Goal: Task Accomplishment & Management: Manage account settings

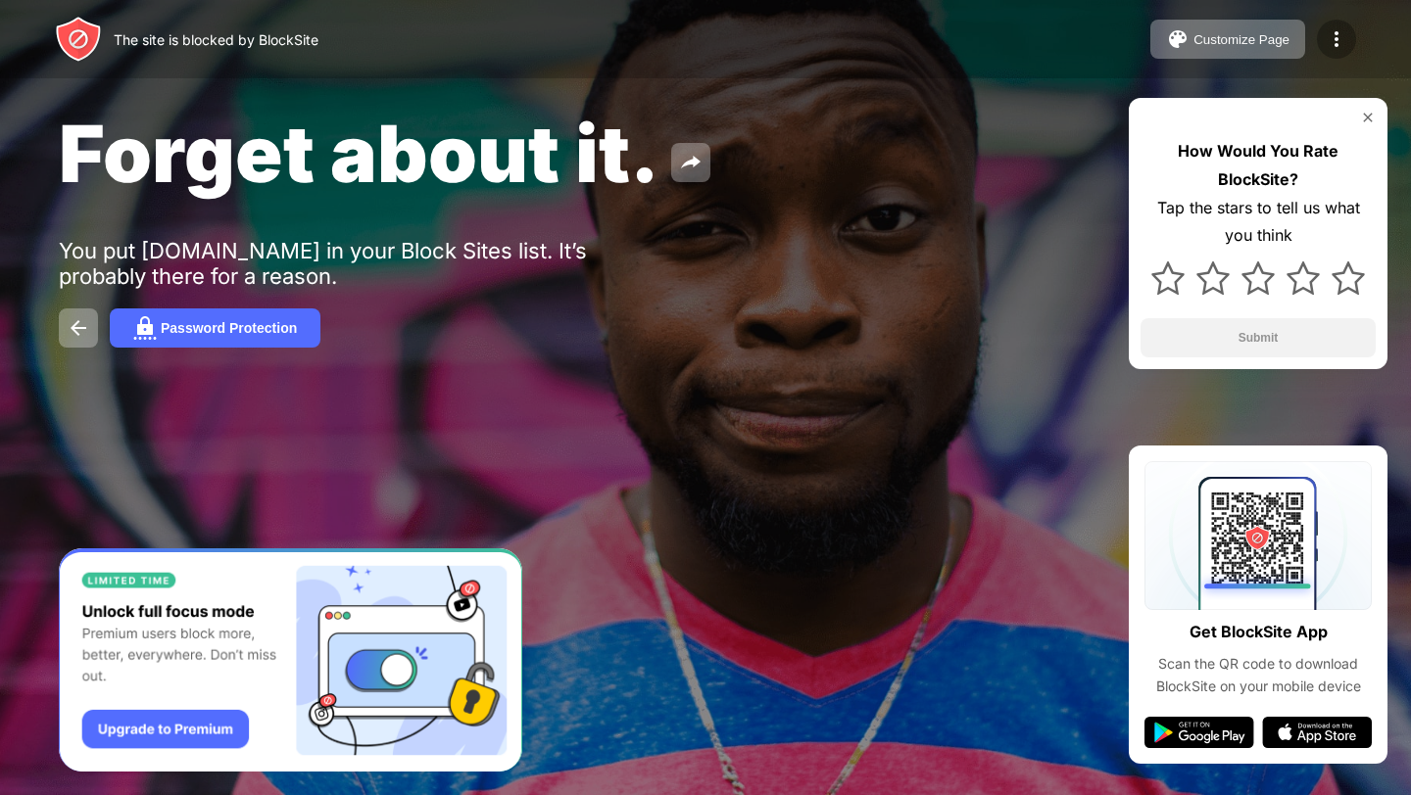
click at [1325, 33] on img at bounding box center [1336, 39] width 24 height 24
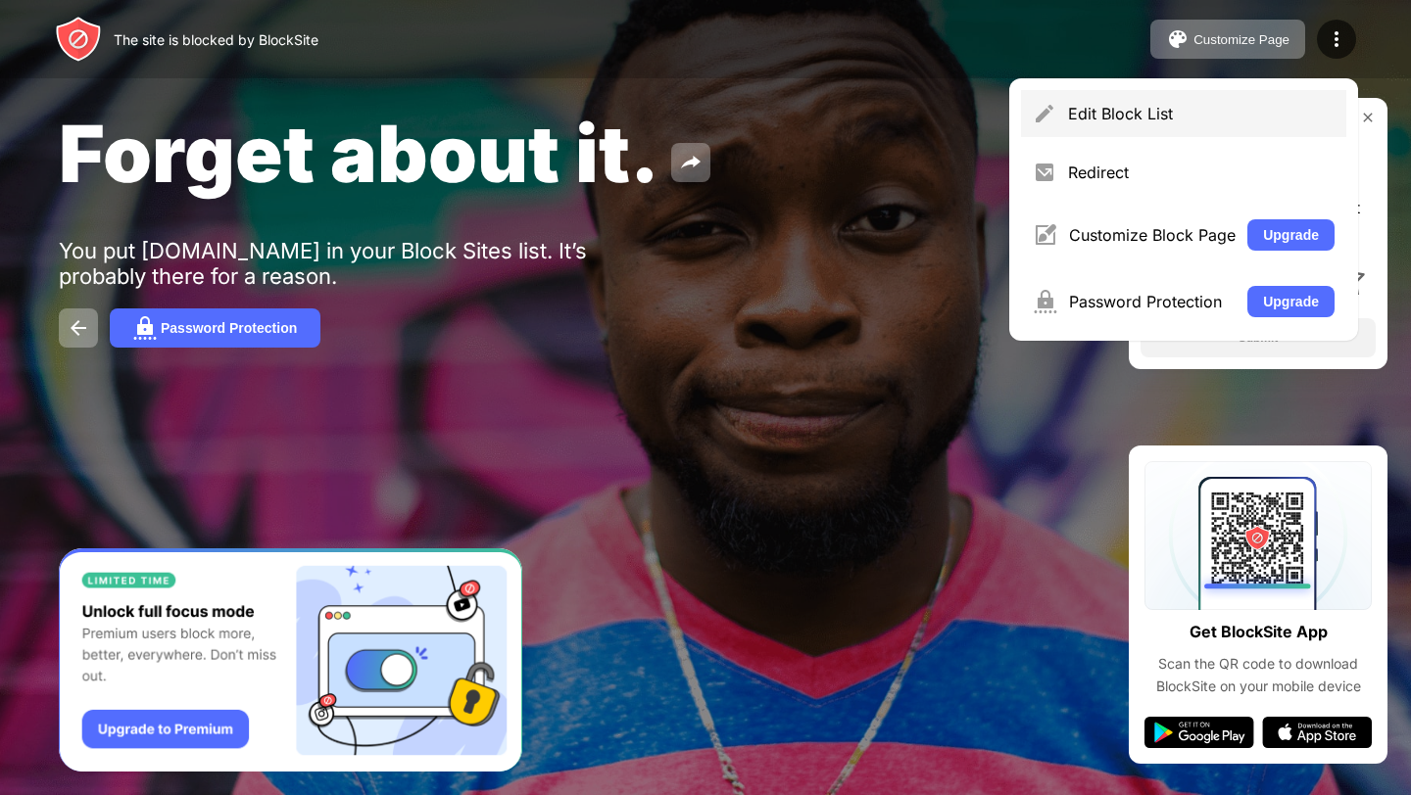
click at [1126, 102] on div "Edit Block List" at bounding box center [1183, 113] width 325 height 47
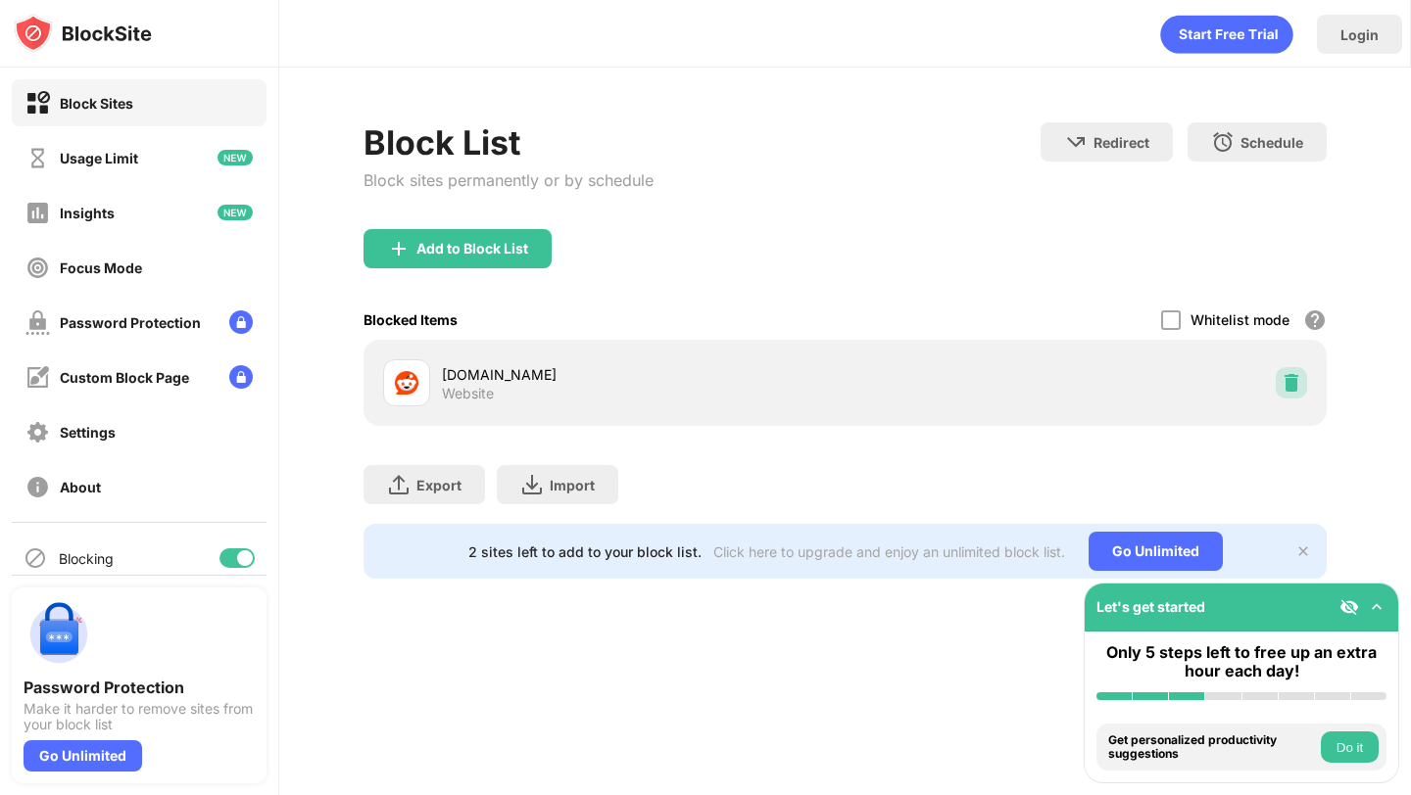
click at [1283, 391] on img at bounding box center [1291, 383] width 20 height 20
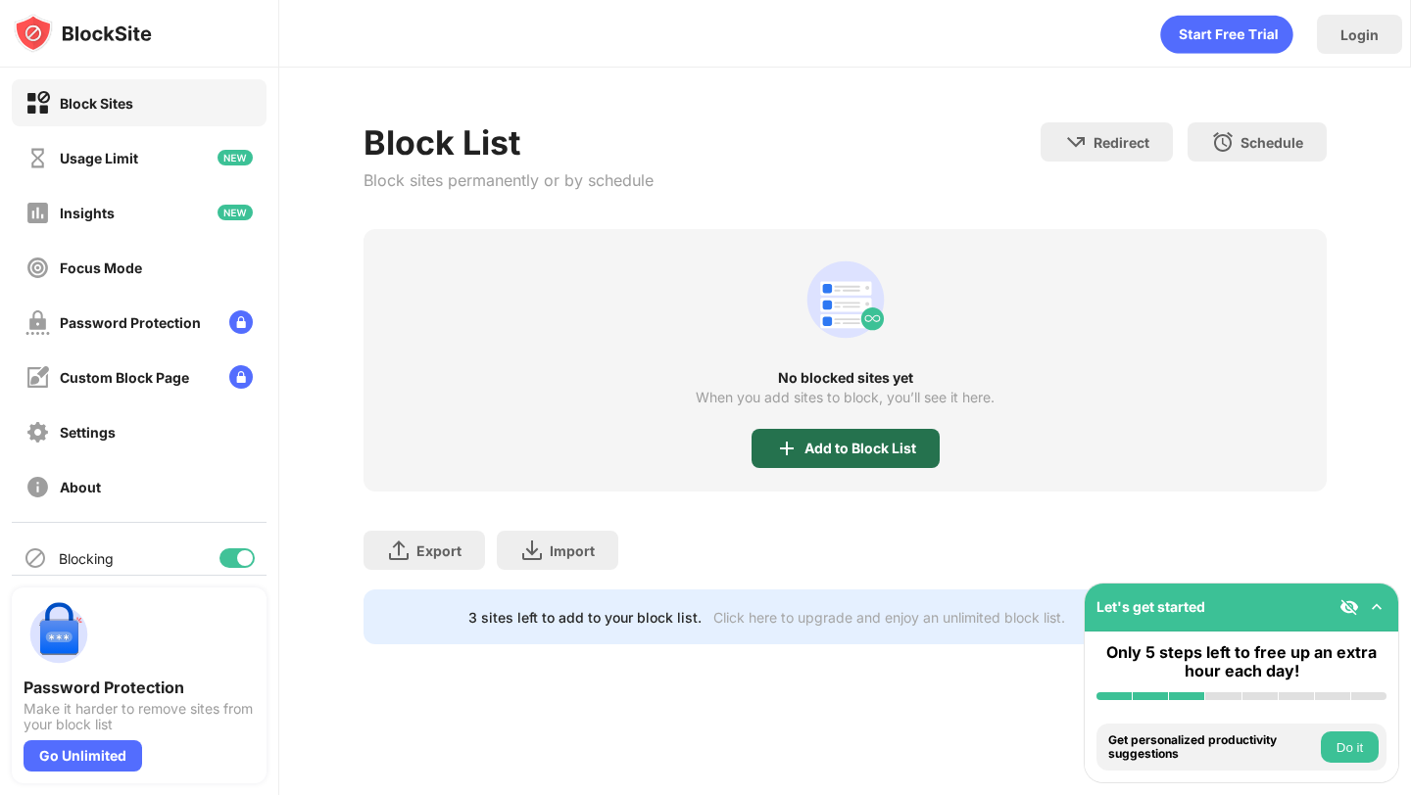
click at [863, 434] on div "Add to Block List" at bounding box center [845, 448] width 188 height 39
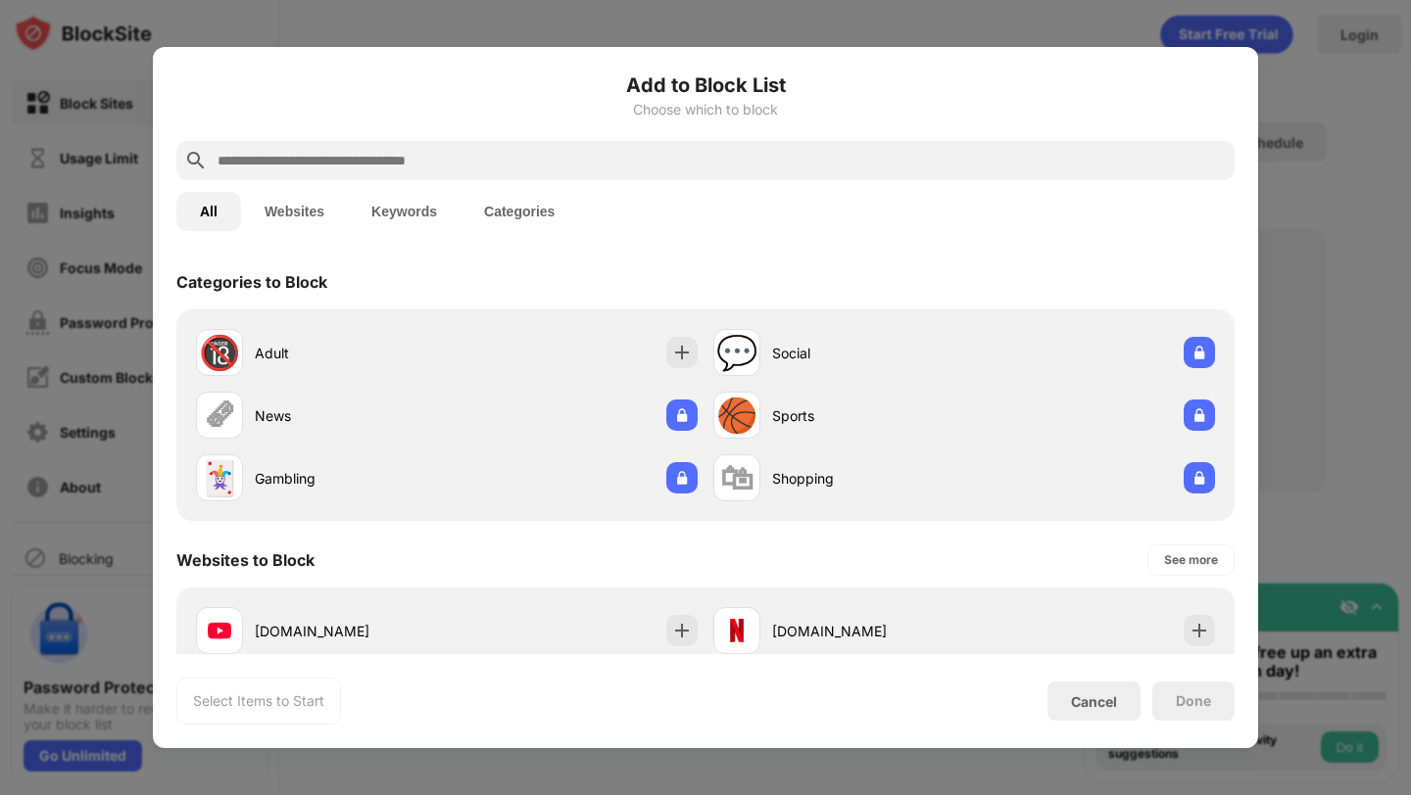
click at [571, 171] on div at bounding box center [705, 160] width 1058 height 39
click at [571, 171] on input "text" at bounding box center [721, 161] width 1011 height 24
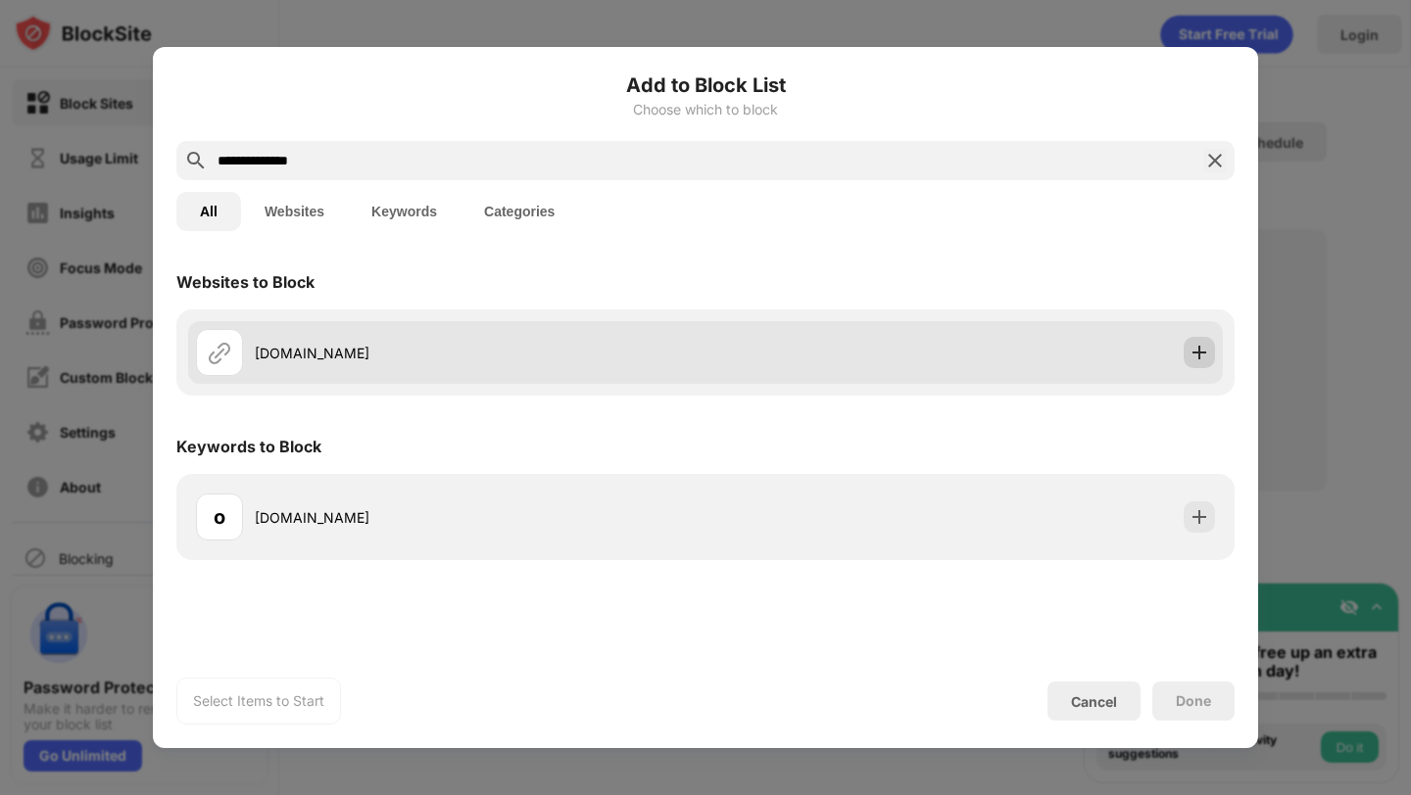
type input "**********"
click at [1203, 361] on img at bounding box center [1199, 353] width 20 height 20
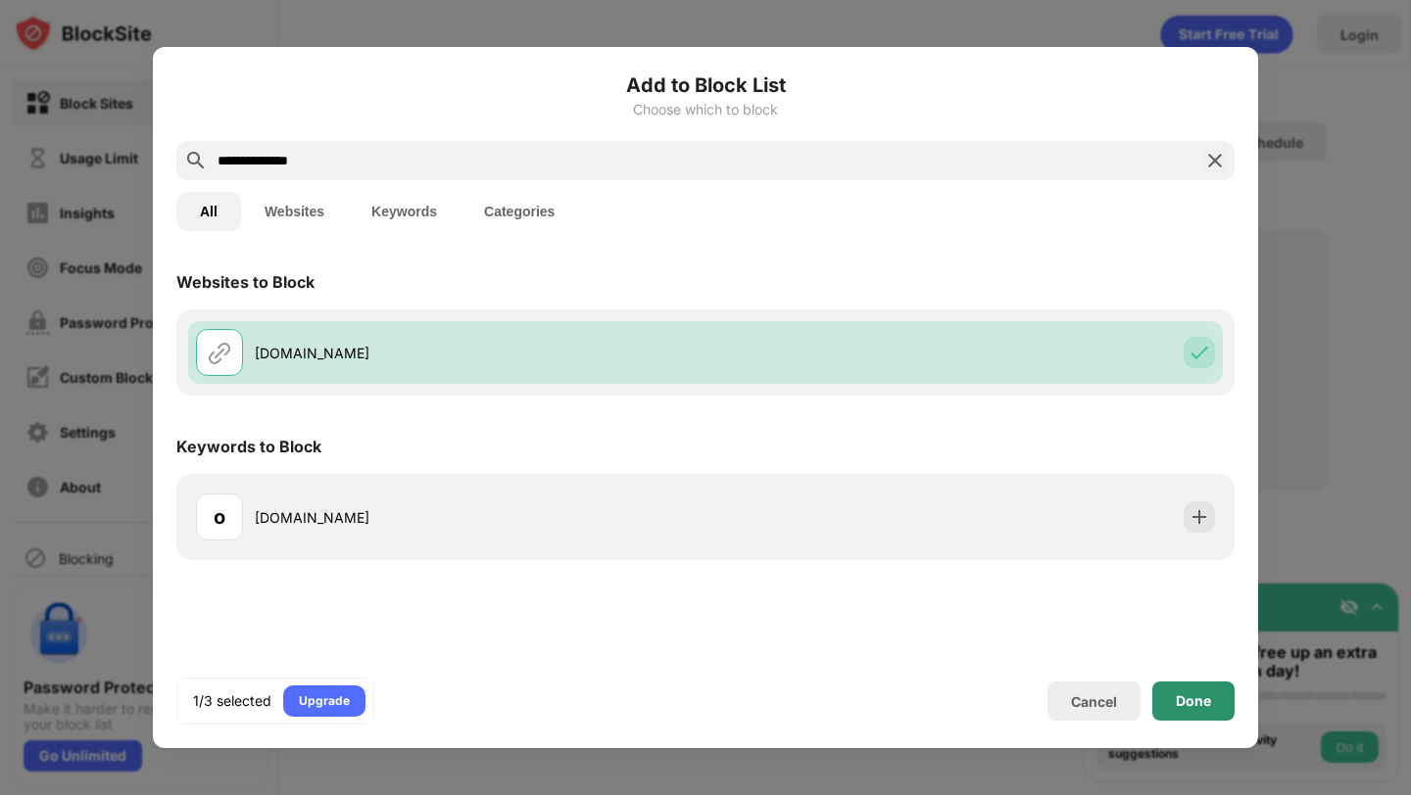
click at [1192, 694] on div "Done" at bounding box center [1192, 702] width 35 height 16
